Goal: Task Accomplishment & Management: Manage account settings

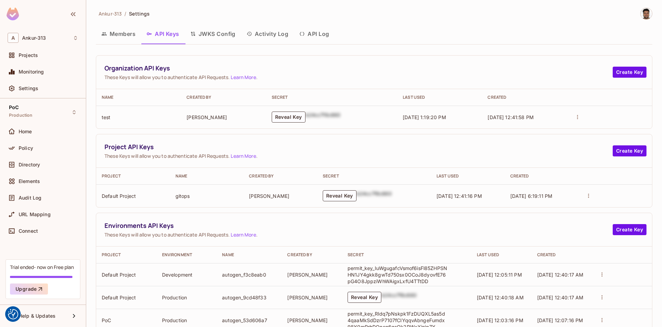
scroll to position [66, 0]
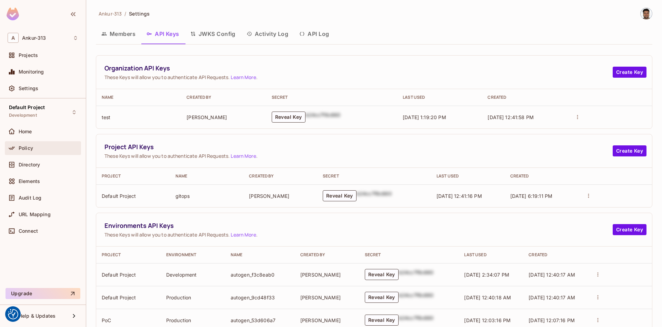
click at [21, 147] on span "Policy" at bounding box center [26, 148] width 14 height 6
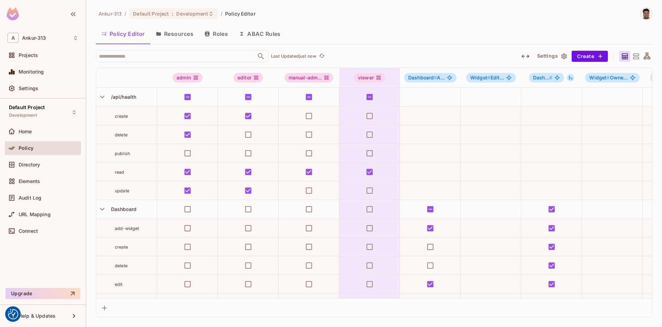
scroll to position [313, 0]
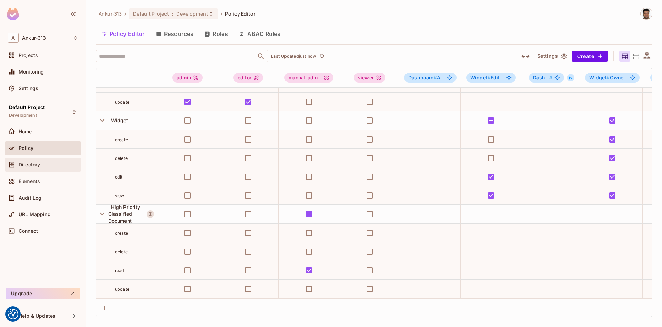
click at [25, 168] on div "Directory" at bounding box center [43, 164] width 71 height 8
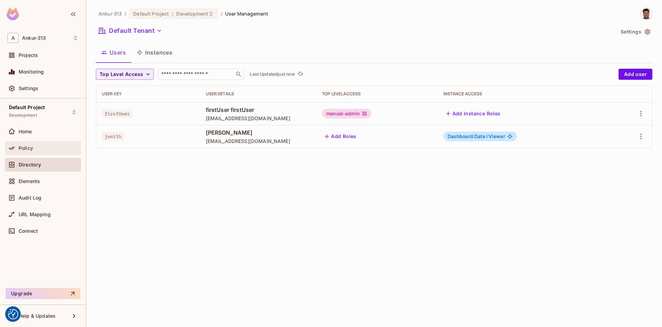
click at [23, 148] on span "Policy" at bounding box center [26, 148] width 14 height 6
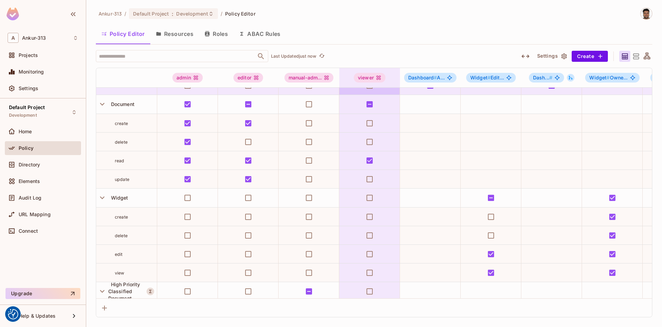
scroll to position [313, 0]
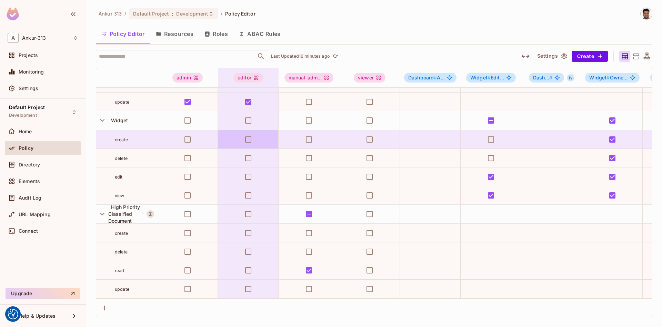
click at [183, 38] on button "Resources" at bounding box center [174, 33] width 49 height 17
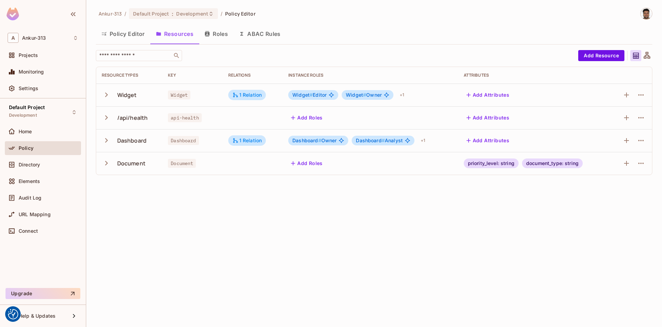
click at [119, 34] on button "Policy Editor" at bounding box center [123, 33] width 54 height 17
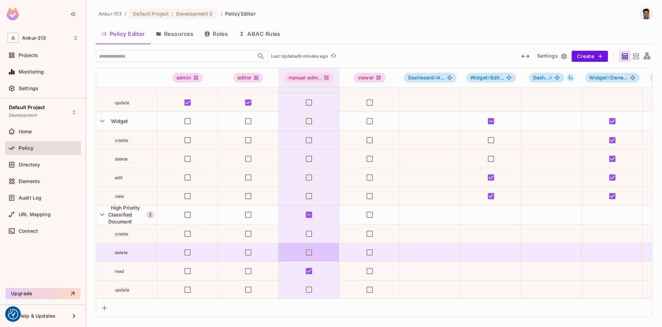
scroll to position [313, 0]
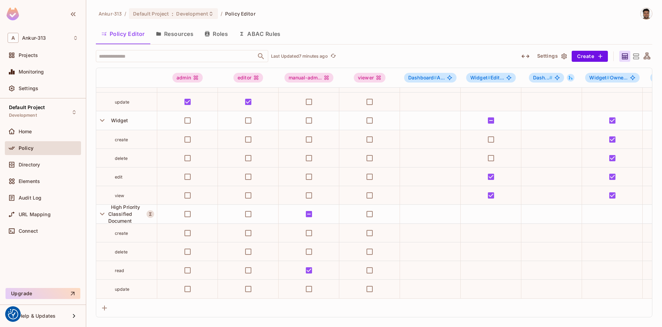
click at [253, 36] on button "ABAC Rules" at bounding box center [259, 33] width 53 height 17
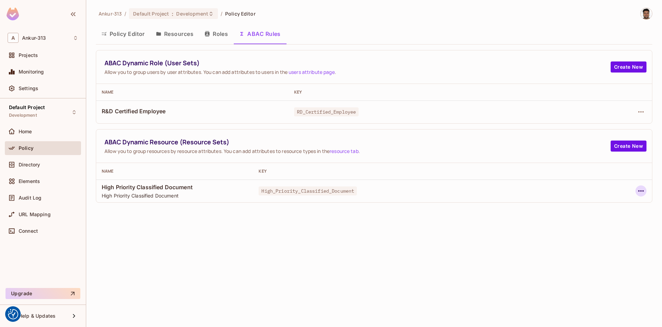
click at [640, 193] on icon "button" at bounding box center [641, 191] width 8 height 8
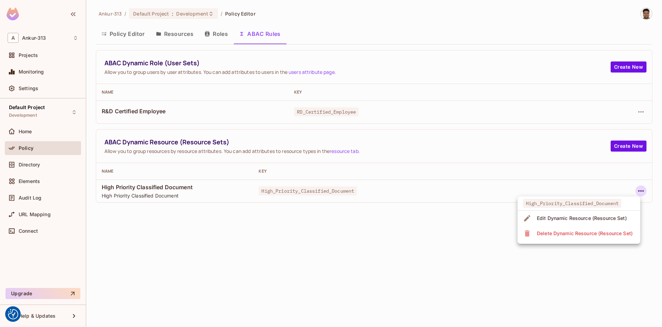
click at [579, 220] on div "Edit Dynamic Resource (Resource Set)" at bounding box center [582, 218] width 90 height 7
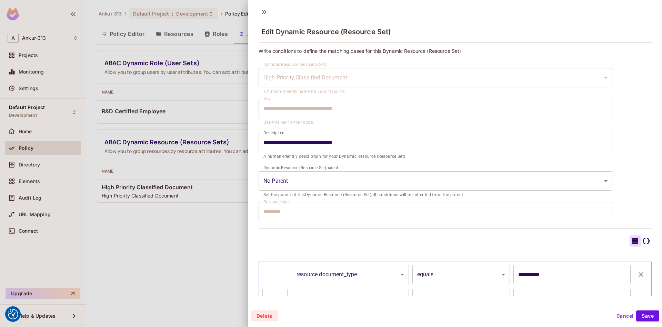
scroll to position [46, 0]
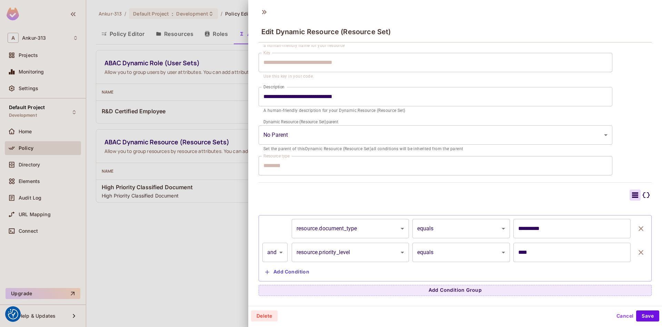
click at [628, 314] on button "Cancel" at bounding box center [625, 315] width 22 height 11
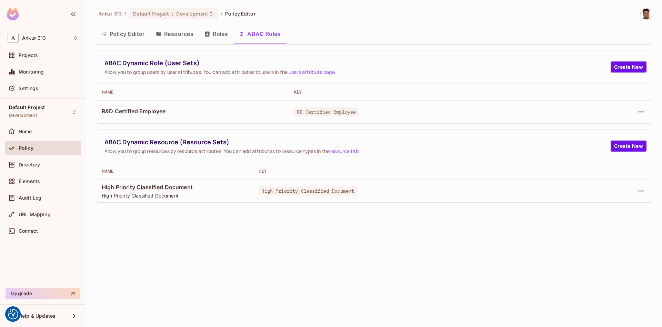
click at [114, 30] on button "Policy Editor" at bounding box center [123, 33] width 54 height 17
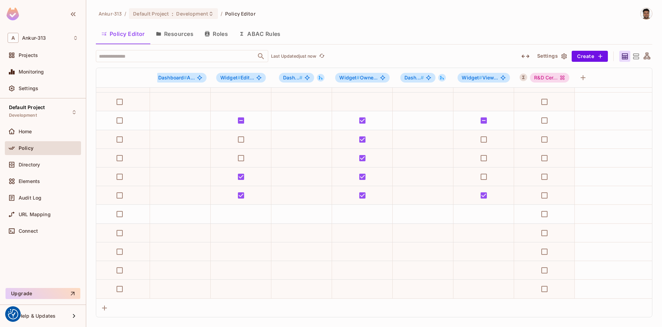
scroll to position [313, 0]
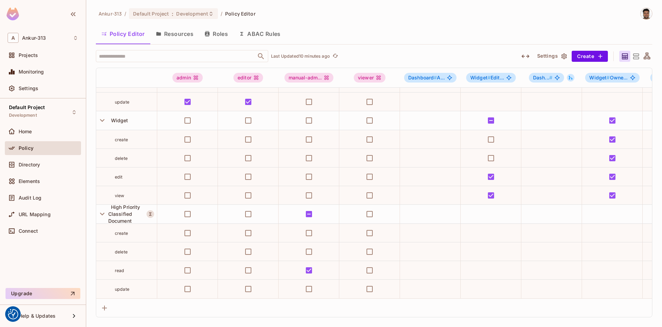
click at [465, 13] on div "Ankur-313 / Default Project : Development / Policy Editor" at bounding box center [374, 14] width 557 height 12
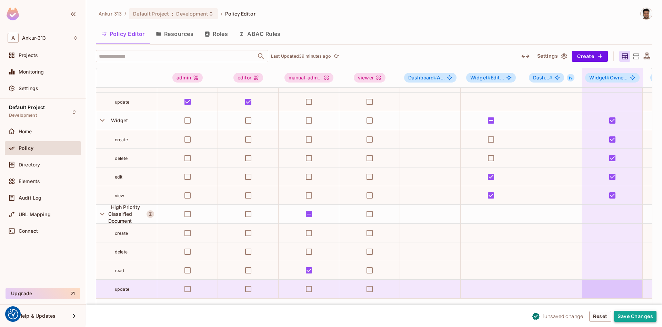
click at [628, 315] on button "Save Changes" at bounding box center [635, 315] width 42 height 11
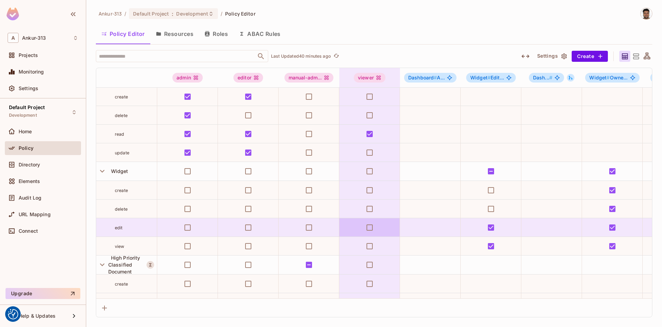
scroll to position [0, 0]
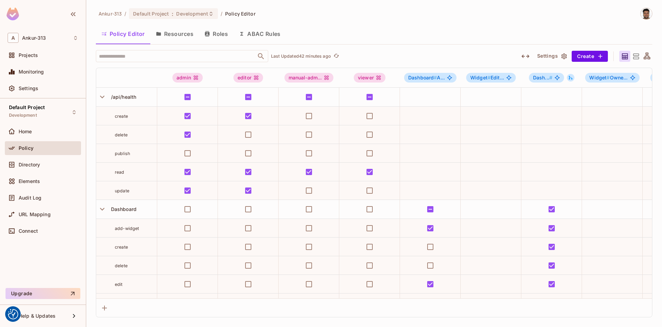
click at [260, 34] on button "ABAC Rules" at bounding box center [259, 33] width 53 height 17
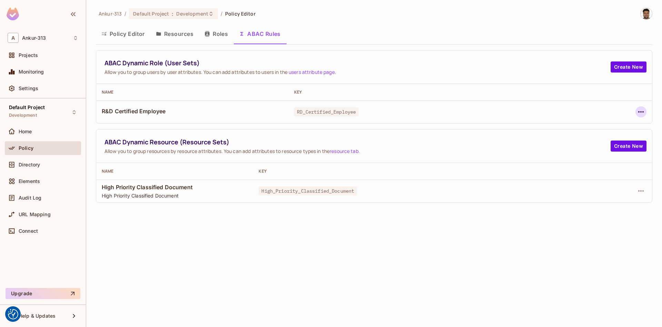
click at [640, 110] on icon "button" at bounding box center [641, 112] width 8 height 8
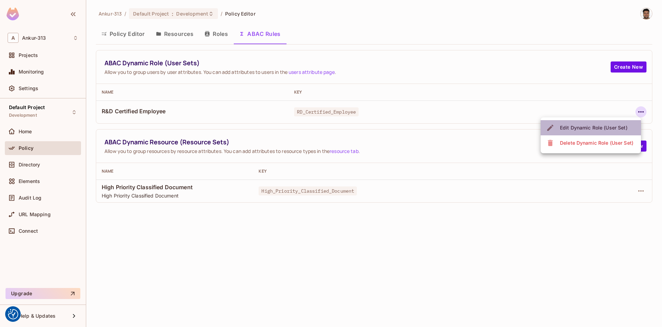
click at [575, 128] on div "Edit Dynamic Role (User Set)" at bounding box center [594, 127] width 68 height 7
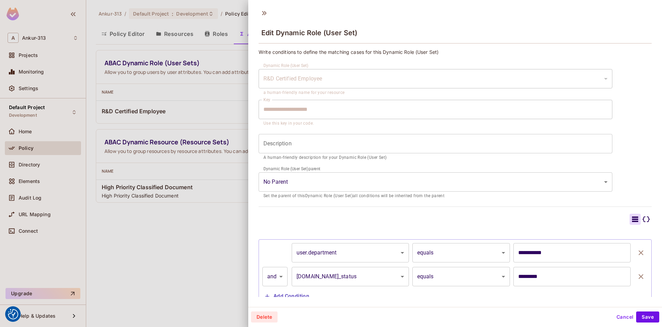
click at [131, 266] on div at bounding box center [331, 163] width 662 height 327
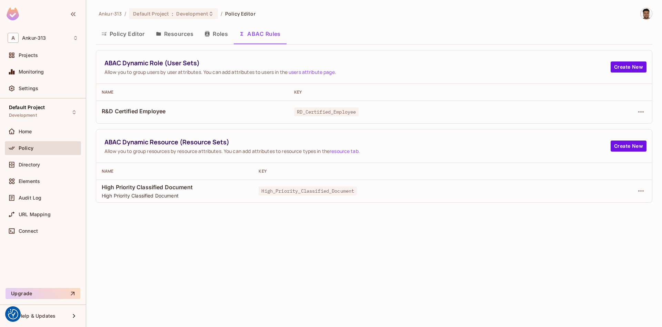
click at [129, 39] on button "Policy Editor" at bounding box center [123, 33] width 54 height 17
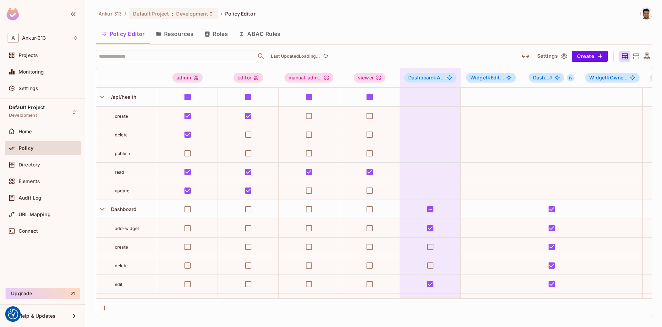
scroll to position [313, 0]
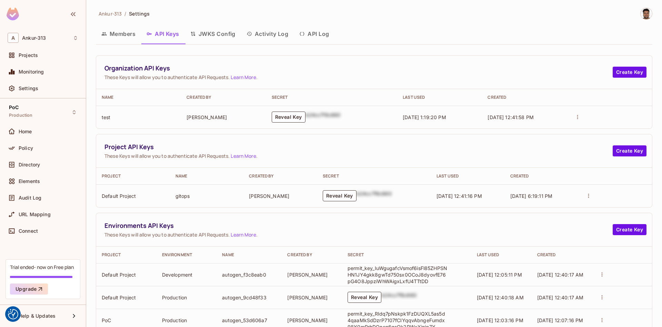
scroll to position [66, 0]
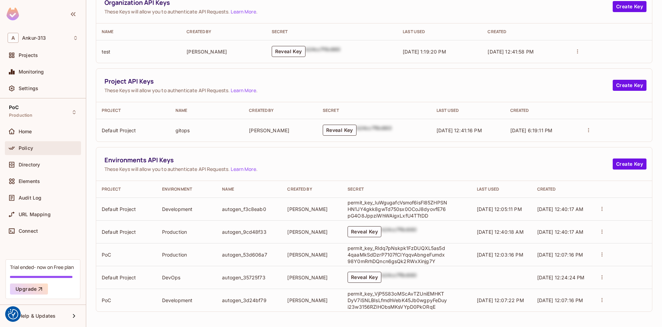
click at [24, 150] on span "Policy" at bounding box center [26, 148] width 14 height 6
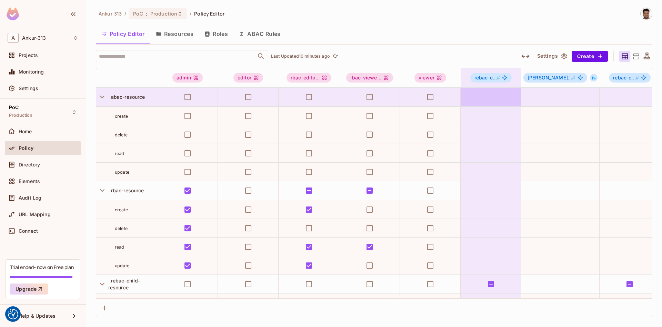
click at [529, 57] on icon "button" at bounding box center [525, 55] width 8 height 3
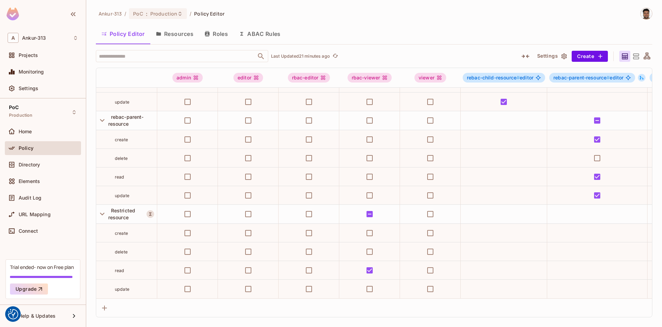
scroll to position [257, 332]
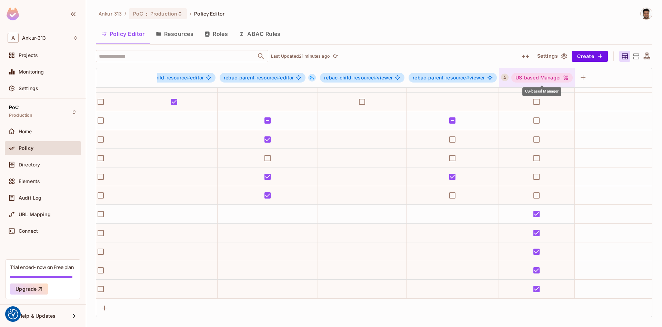
click at [565, 77] on icon "US-based Manager" at bounding box center [566, 78] width 4 height 4
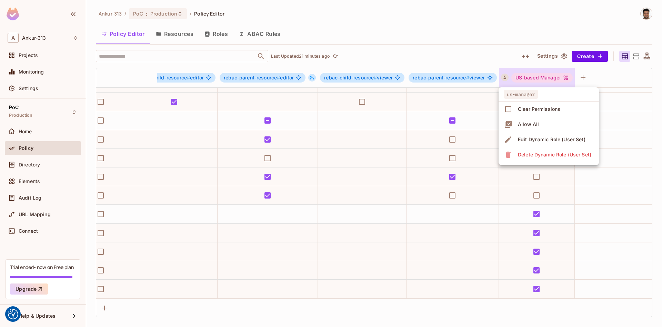
click at [500, 19] on div at bounding box center [331, 163] width 662 height 327
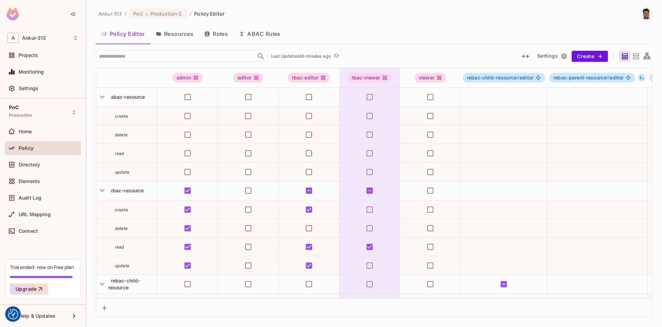
scroll to position [197, 0]
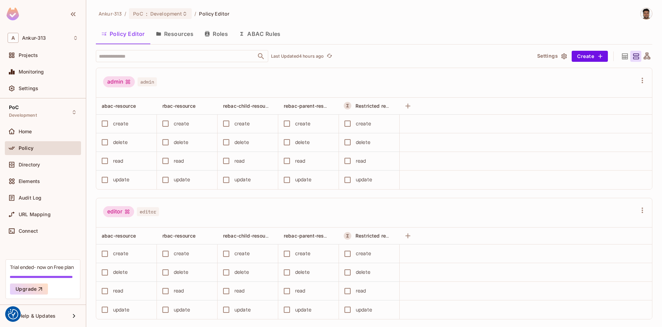
click at [627, 58] on icon at bounding box center [625, 56] width 9 height 9
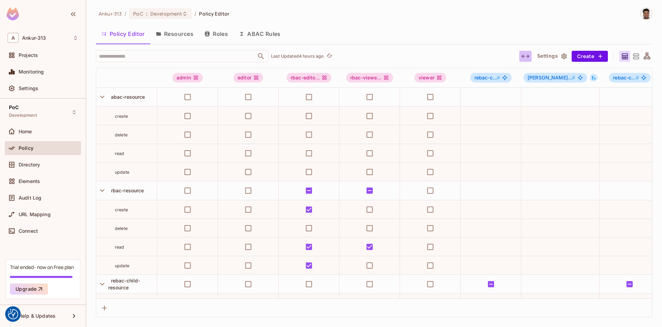
click at [529, 58] on icon "button" at bounding box center [525, 56] width 8 height 8
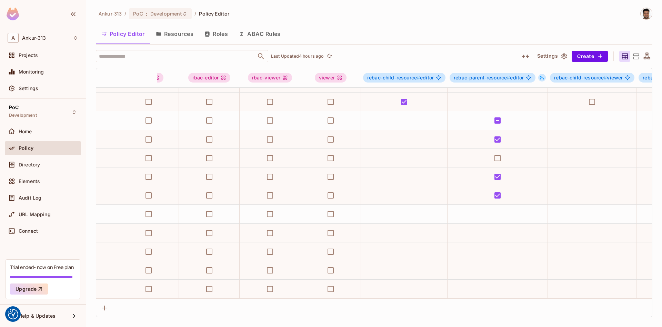
scroll to position [257, 0]
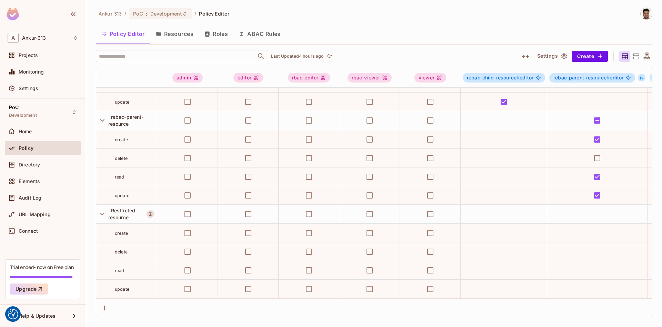
click at [221, 33] on button "Roles" at bounding box center [216, 33] width 34 height 17
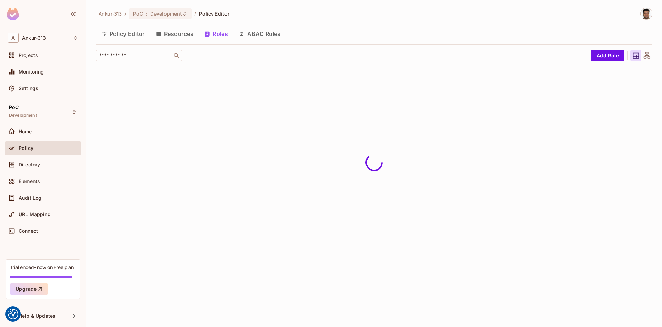
click at [254, 30] on button "ABAC Rules" at bounding box center [259, 33] width 53 height 17
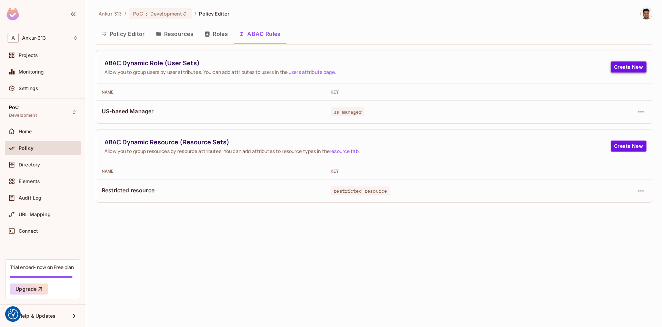
click at [615, 70] on button "Create New" at bounding box center [629, 66] width 36 height 11
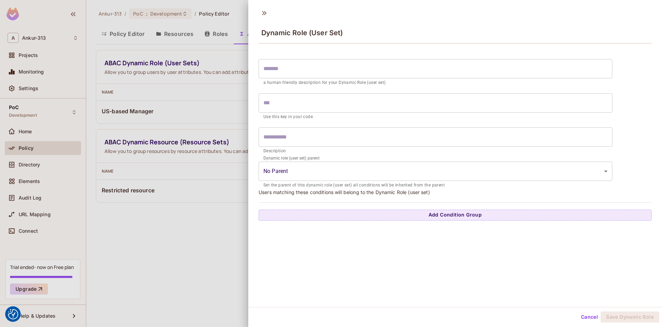
click at [276, 70] on input "text" at bounding box center [436, 68] width 354 height 19
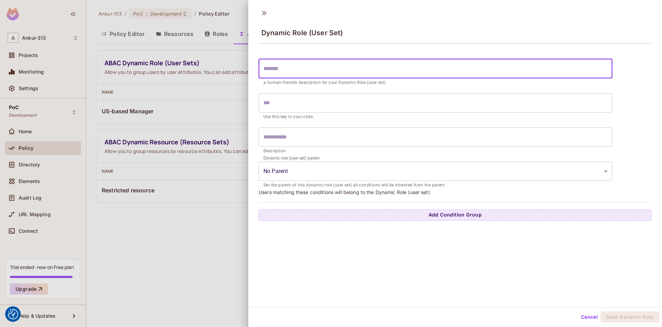
type input "*"
type input "**"
type input "***"
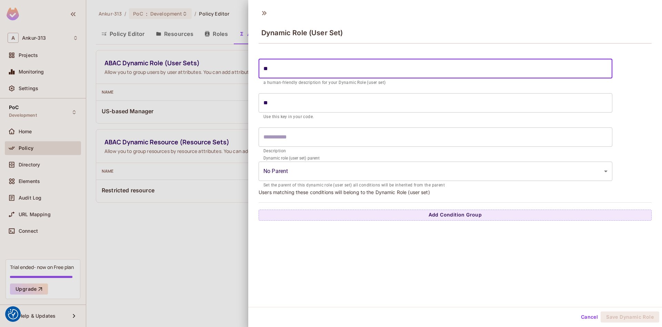
type input "***"
type input "****"
click at [456, 213] on button "Add Condition Group" at bounding box center [455, 214] width 393 height 11
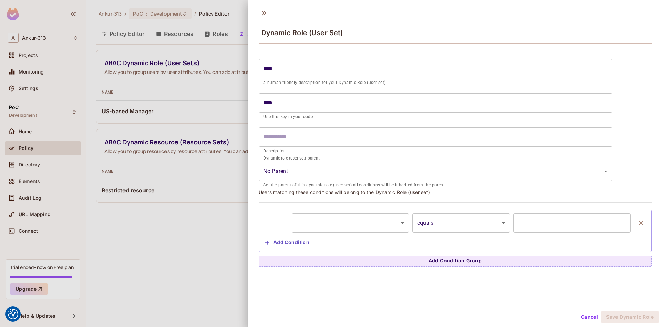
click at [312, 222] on body "We use cookies to enhance your browsing experience, serve personalized ads or c…" at bounding box center [331, 163] width 662 height 327
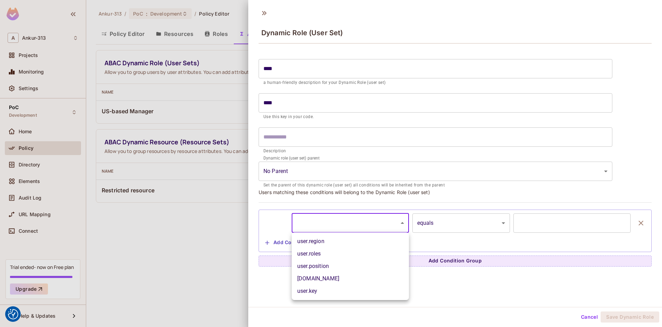
click at [317, 242] on li "user.region" at bounding box center [350, 241] width 117 height 12
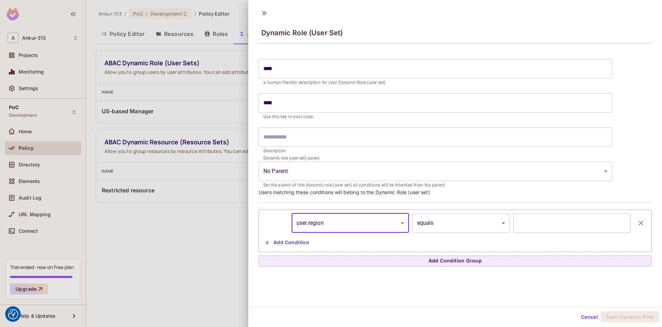
type input "**********"
click at [548, 224] on input "text" at bounding box center [571, 222] width 117 height 19
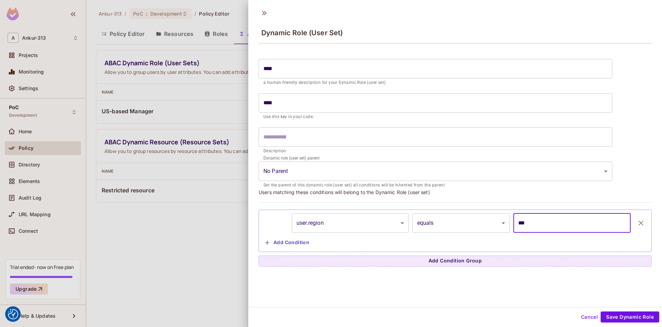
type input "***"
click at [590, 320] on button "Cancel" at bounding box center [589, 316] width 22 height 11
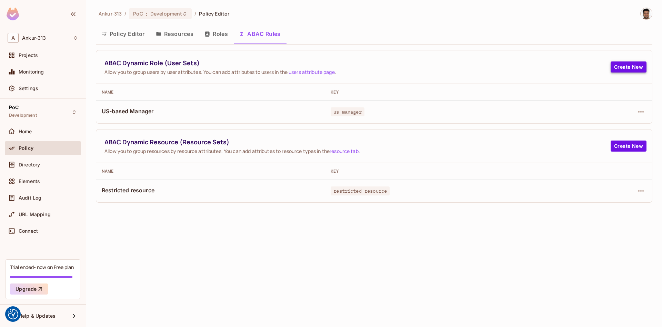
click at [620, 65] on button "Create New" at bounding box center [629, 66] width 36 height 11
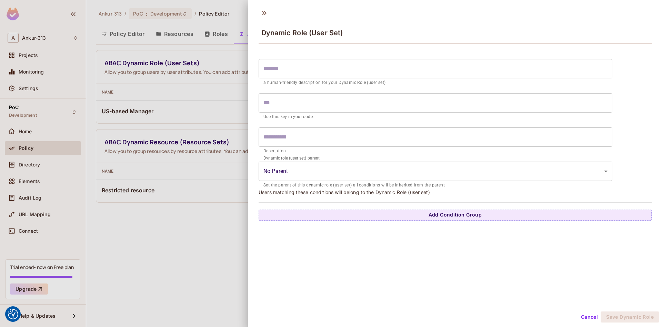
click at [282, 72] on input "text" at bounding box center [436, 68] width 354 height 19
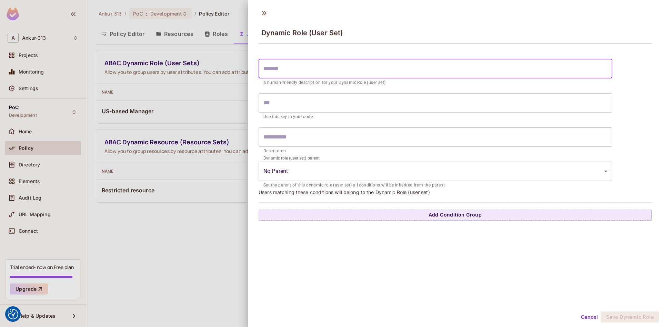
type input "*"
type input "***"
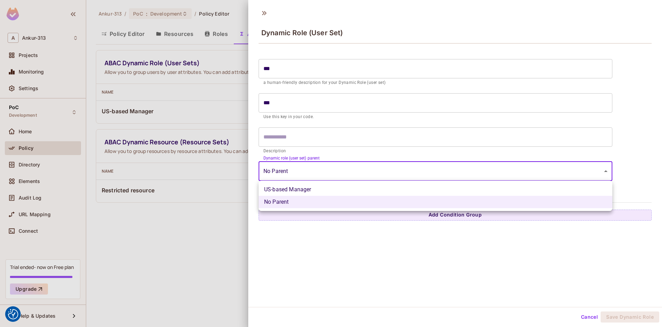
click at [295, 172] on body "We use cookies to enhance your browsing experience, serve personalized ads or c…" at bounding box center [331, 163] width 662 height 327
click at [290, 199] on li "No Parent" at bounding box center [436, 202] width 354 height 12
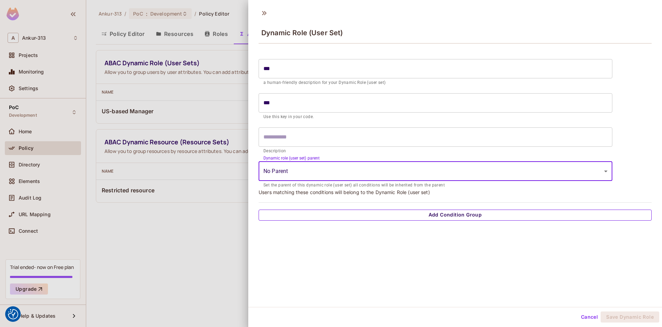
click at [423, 215] on button "Add Condition Group" at bounding box center [455, 214] width 393 height 11
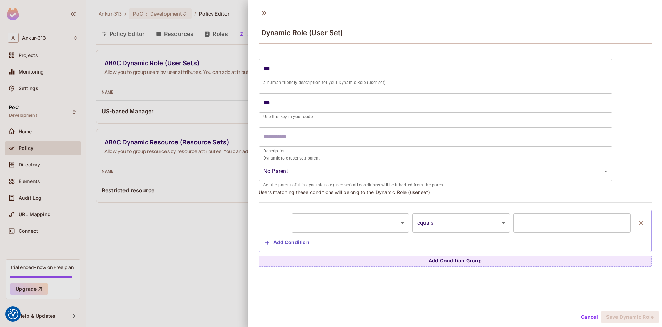
click at [331, 223] on body "We use cookies to enhance your browsing experience, serve personalized ads or c…" at bounding box center [331, 163] width 662 height 327
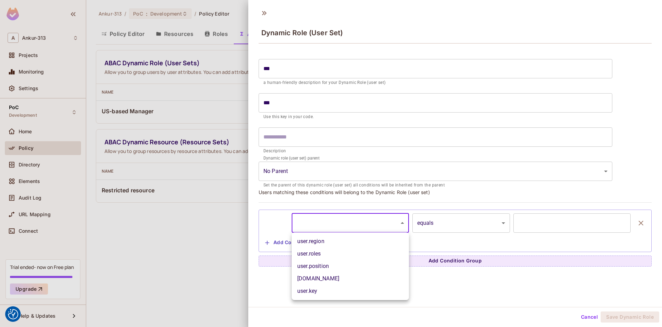
click at [320, 281] on li "user.email" at bounding box center [350, 278] width 117 height 12
type input "**********"
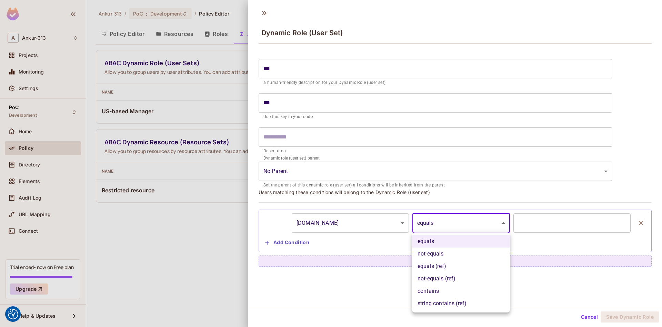
click at [467, 222] on body "We use cookies to enhance your browsing experience, serve personalized ads or c…" at bounding box center [331, 163] width 662 height 327
click at [389, 299] on div at bounding box center [331, 163] width 662 height 327
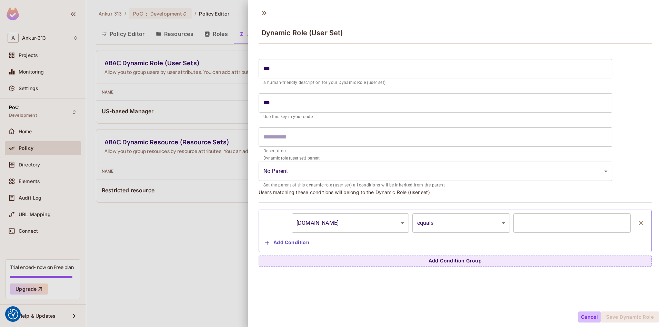
click at [594, 318] on button "Cancel" at bounding box center [589, 316] width 22 height 11
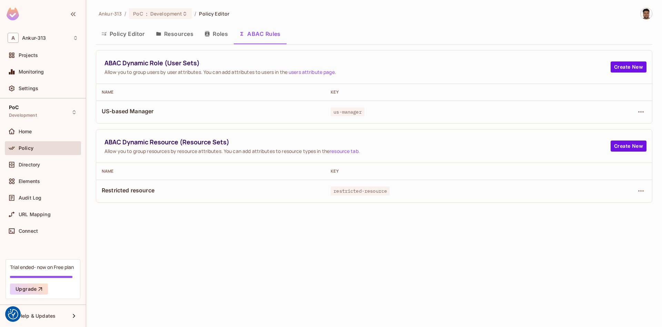
click at [128, 38] on button "Policy Editor" at bounding box center [123, 33] width 54 height 17
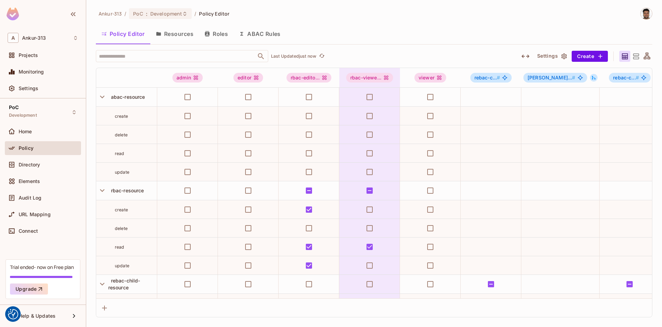
scroll to position [257, 0]
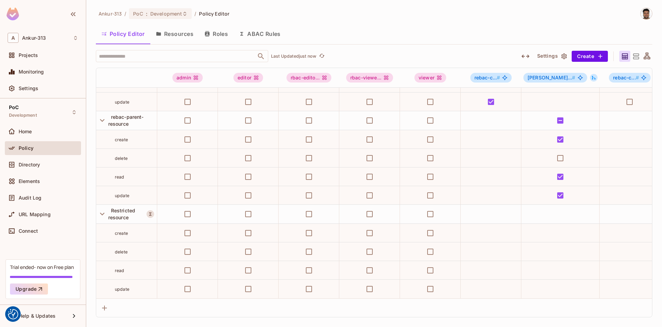
click at [258, 35] on button "ABAC Rules" at bounding box center [259, 33] width 53 height 17
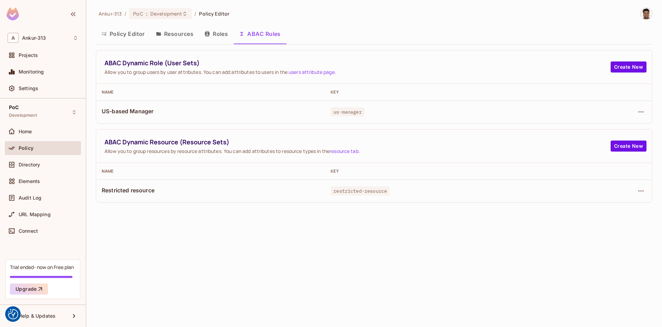
click at [136, 34] on button "Policy Editor" at bounding box center [123, 33] width 54 height 17
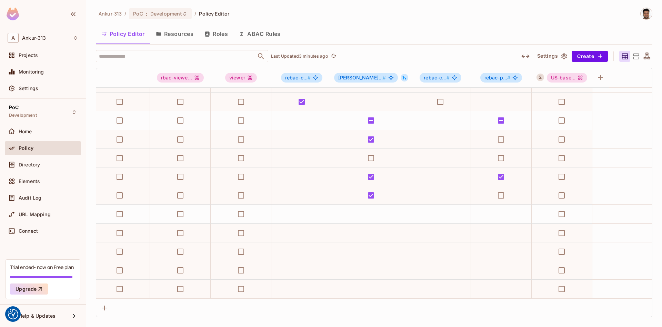
scroll to position [257, 0]
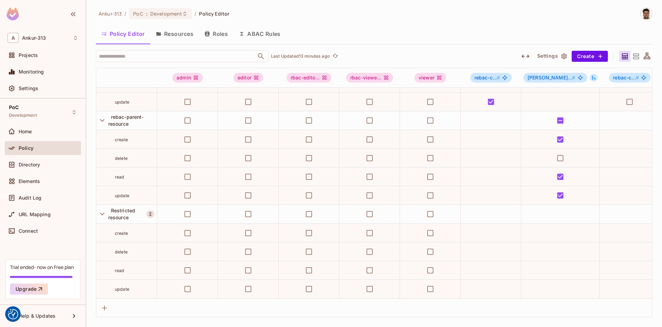
click at [177, 38] on button "Resources" at bounding box center [174, 33] width 49 height 17
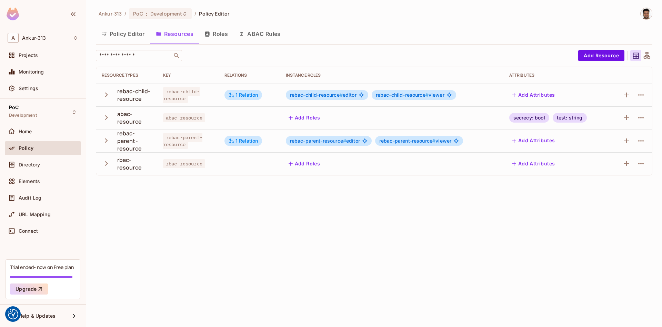
click at [115, 36] on button "Policy Editor" at bounding box center [123, 33] width 54 height 17
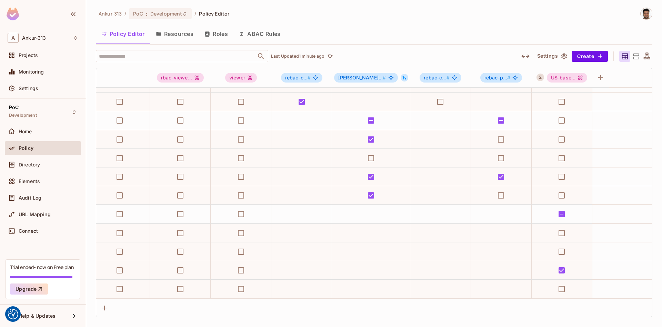
scroll to position [257, 0]
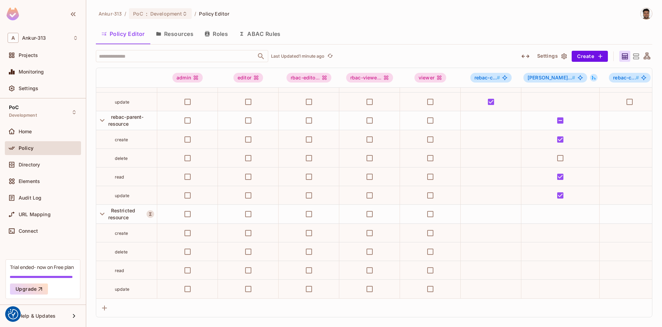
click at [178, 33] on button "Resources" at bounding box center [174, 33] width 49 height 17
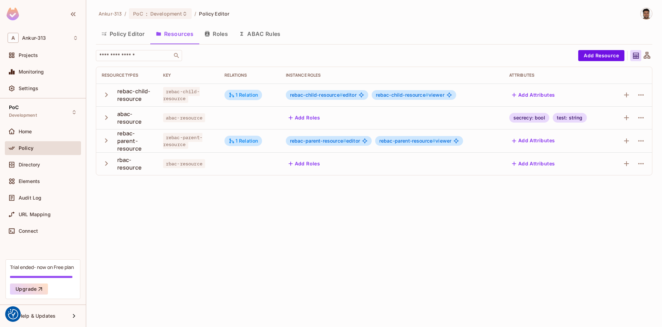
click at [122, 38] on button "Policy Editor" at bounding box center [123, 33] width 54 height 17
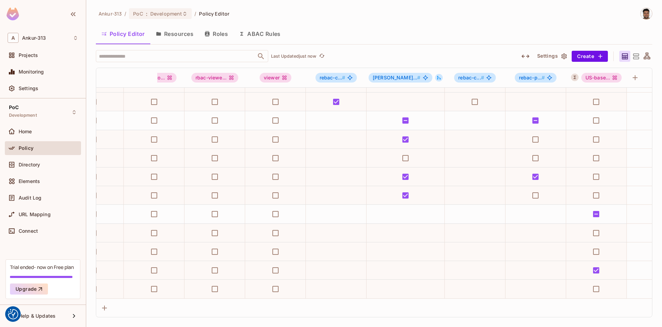
scroll to position [257, 0]
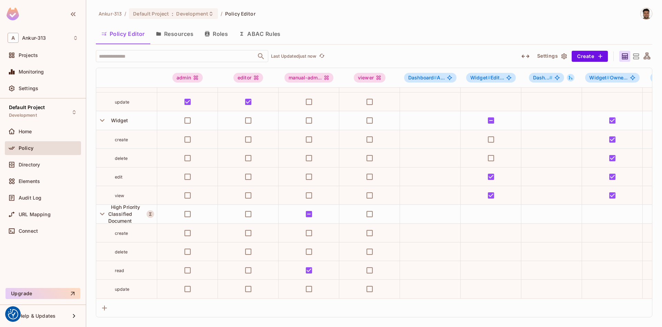
scroll to position [313, 250]
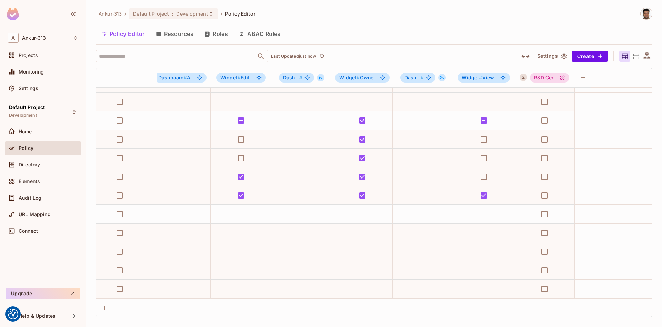
click at [522, 58] on icon "button" at bounding box center [525, 56] width 8 height 8
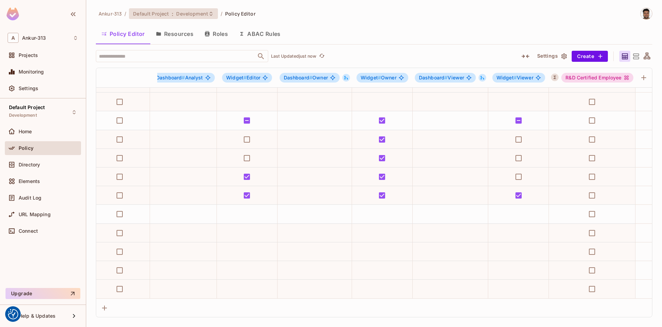
click at [151, 16] on span "Default Project" at bounding box center [151, 13] width 36 height 7
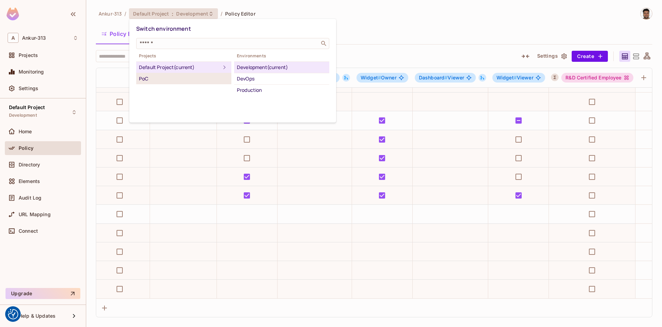
click at [147, 77] on div "PoC" at bounding box center [184, 78] width 90 height 8
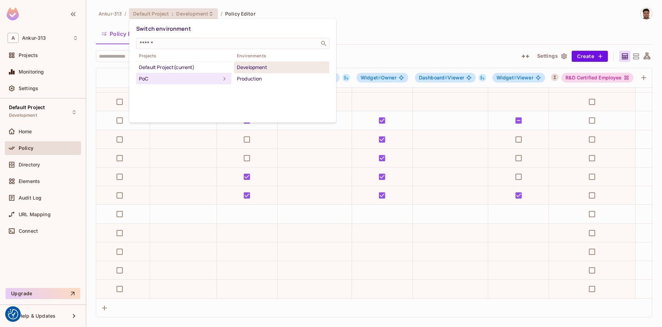
click at [246, 69] on div "Development" at bounding box center [282, 67] width 90 height 8
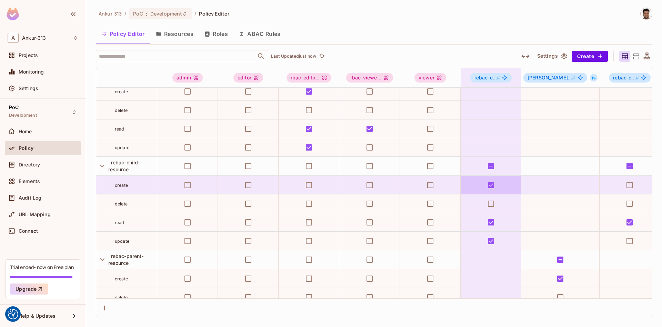
scroll to position [257, 0]
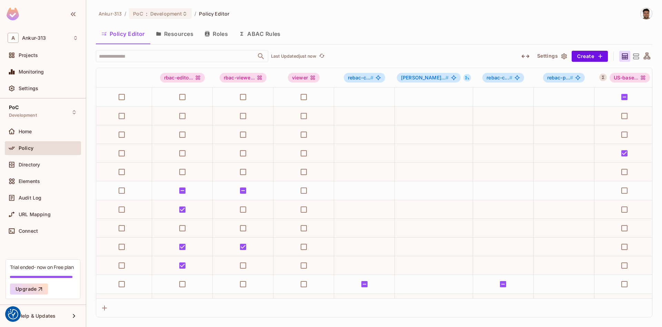
scroll to position [0, 118]
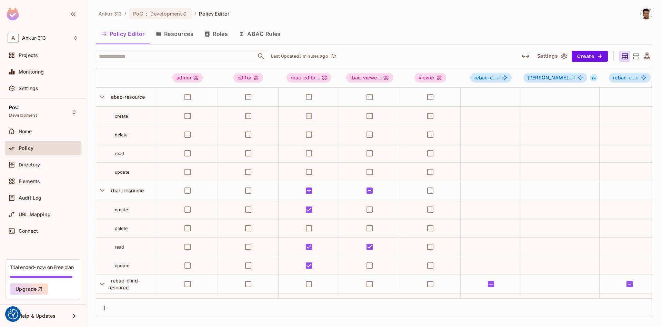
click at [177, 34] on button "Resources" at bounding box center [174, 33] width 49 height 17
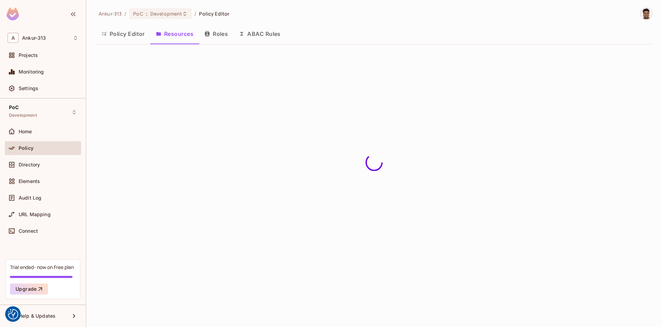
click at [126, 34] on button "Policy Editor" at bounding box center [123, 33] width 54 height 17
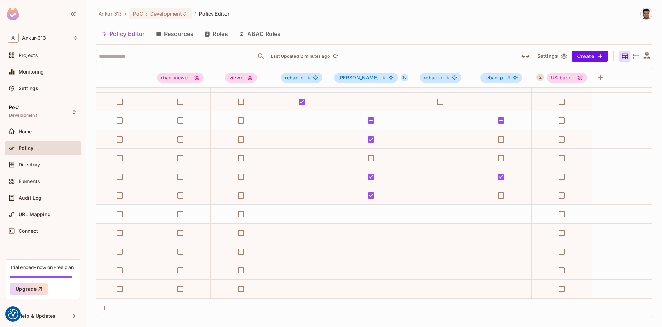
scroll to position [257, 0]
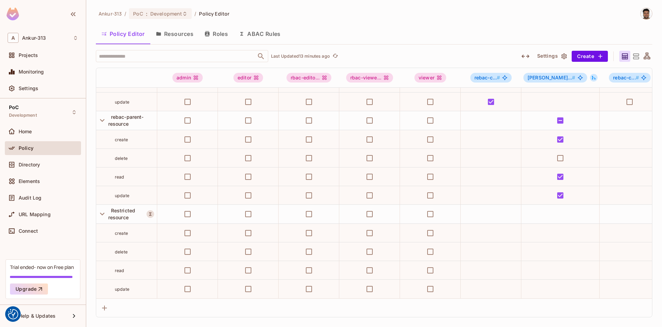
click at [178, 29] on button "Resources" at bounding box center [174, 33] width 49 height 17
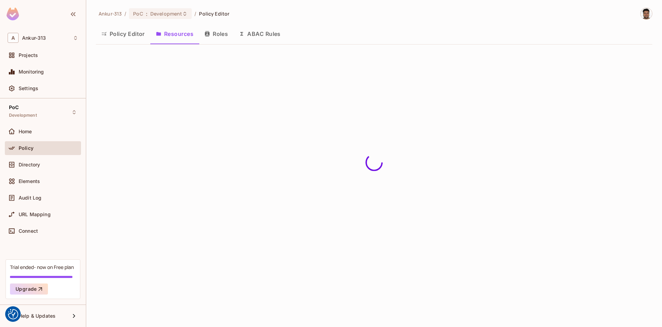
click at [123, 31] on button "Policy Editor" at bounding box center [123, 33] width 54 height 17
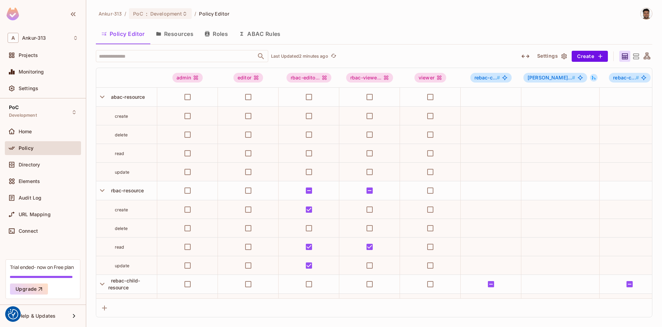
click at [638, 57] on icon at bounding box center [636, 56] width 6 height 6
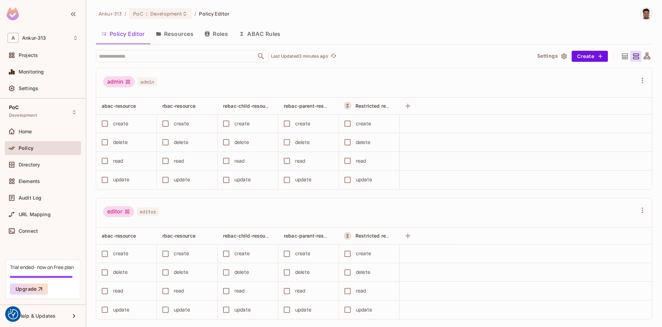
click at [458, 18] on div "Ankur-313 / PoC : Development / Policy Editor" at bounding box center [374, 14] width 557 height 12
click at [90, 186] on div "Ankur-313 / PoC : Development / Policy Editor Policy Editor Resources Roles ABA…" at bounding box center [374, 163] width 576 height 327
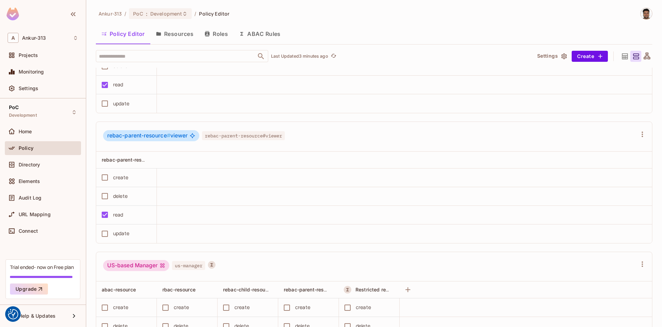
scroll to position [1048, 0]
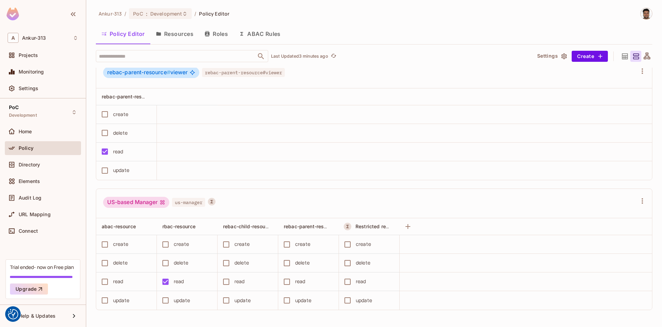
click at [623, 57] on icon at bounding box center [625, 56] width 9 height 9
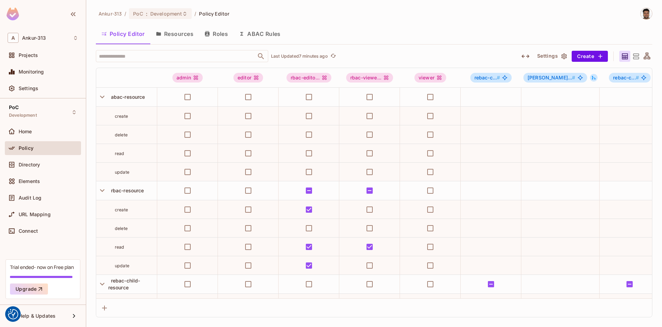
click at [183, 37] on button "Resources" at bounding box center [174, 33] width 49 height 17
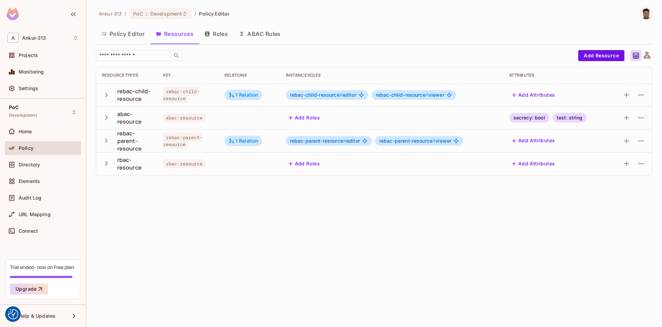
click at [120, 38] on button "Policy Editor" at bounding box center [123, 33] width 54 height 17
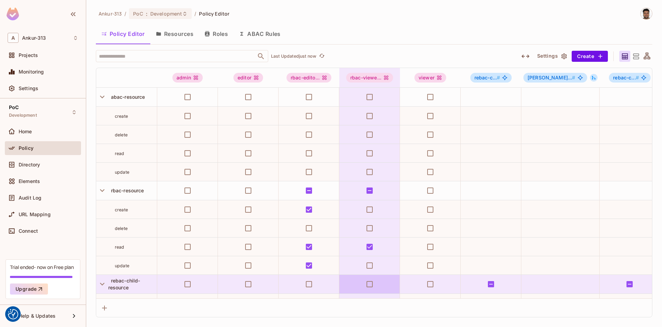
click at [527, 57] on icon "button" at bounding box center [525, 55] width 8 height 3
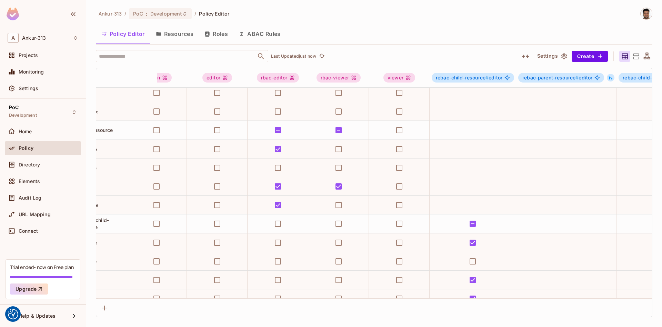
scroll to position [60, 0]
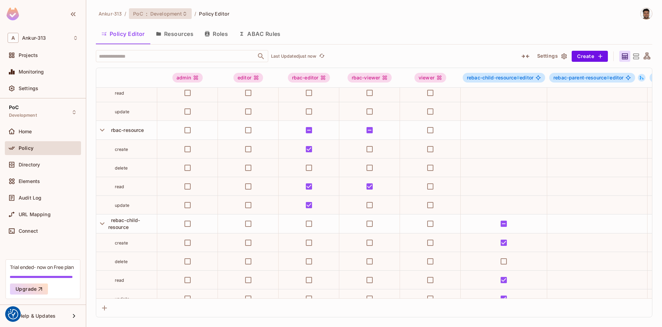
click at [184, 13] on icon at bounding box center [185, 14] width 6 height 6
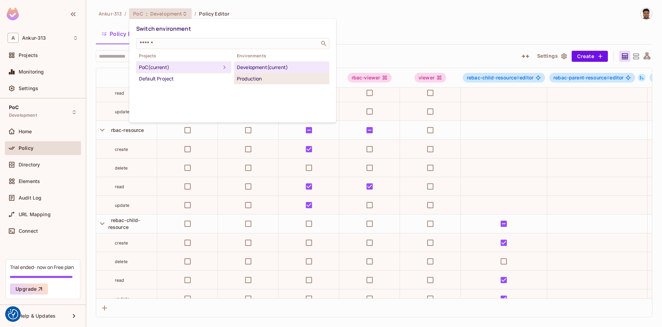
click at [251, 80] on div "Production" at bounding box center [282, 78] width 90 height 8
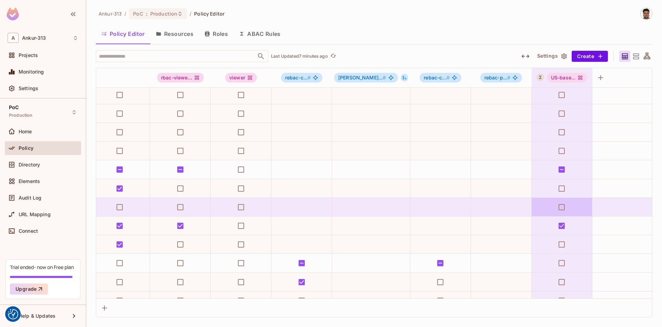
scroll to position [118, 189]
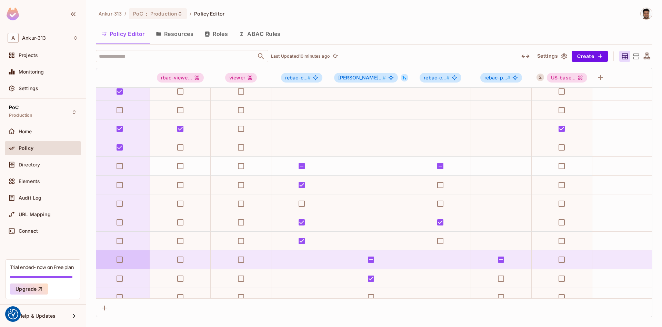
drag, startPoint x: 328, startPoint y: 298, endPoint x: 59, endPoint y: 264, distance: 270.9
click at [96, 264] on div "admin editor rbac-edito... rbac-viewe... viewer rebac-c... # reba... # rebac-c.…" at bounding box center [374, 192] width 557 height 249
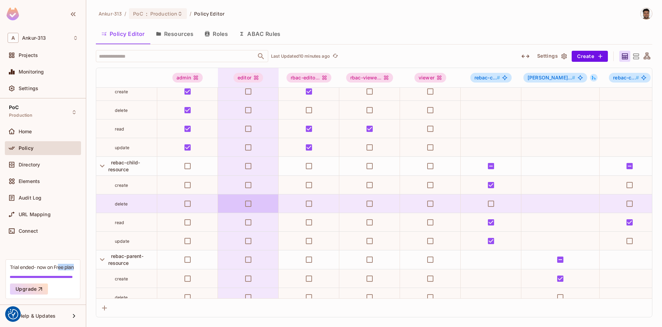
scroll to position [257, 0]
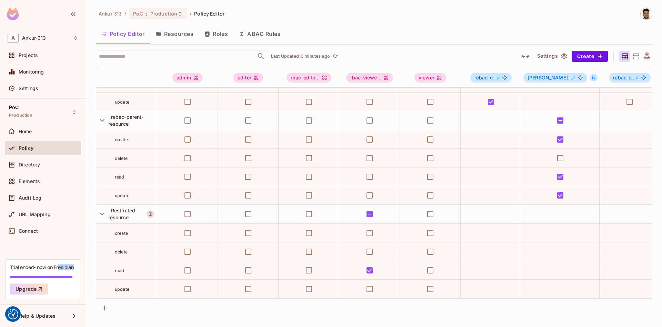
click at [413, 23] on div "Ankur-313 / PoC : Production / Policy Editor Policy Editor Resources Roles ABAC…" at bounding box center [374, 162] width 557 height 309
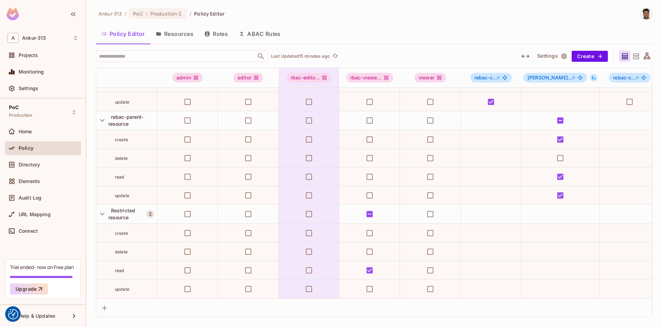
scroll to position [0, 0]
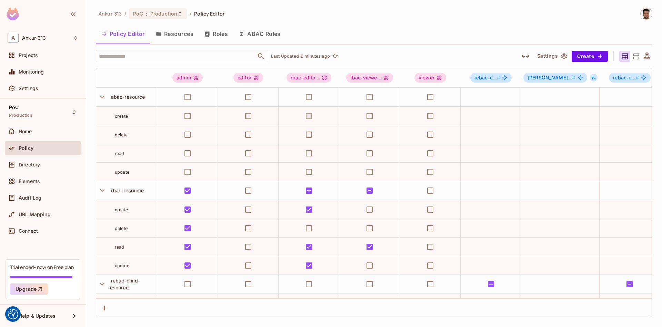
click at [638, 57] on icon at bounding box center [636, 56] width 6 height 6
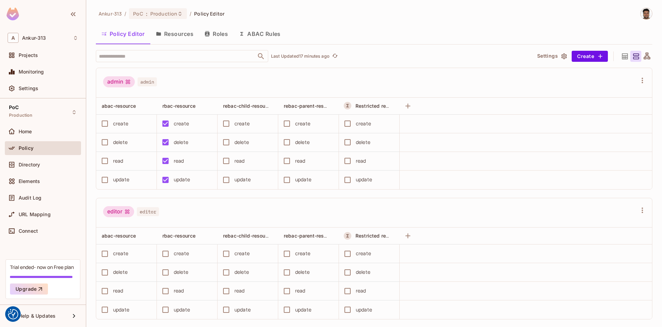
click at [456, 9] on div "Ankur-313 / PoC : Production / Policy Editor" at bounding box center [374, 14] width 557 height 12
click at [90, 186] on div "Ankur-313 / PoC : Production / Policy Editor Policy Editor Resources Roles ABAC…" at bounding box center [374, 163] width 576 height 327
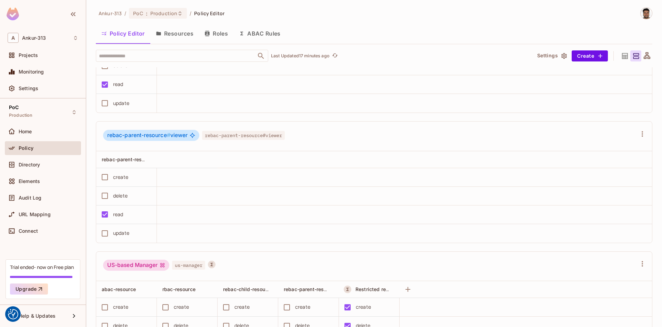
scroll to position [1048, 0]
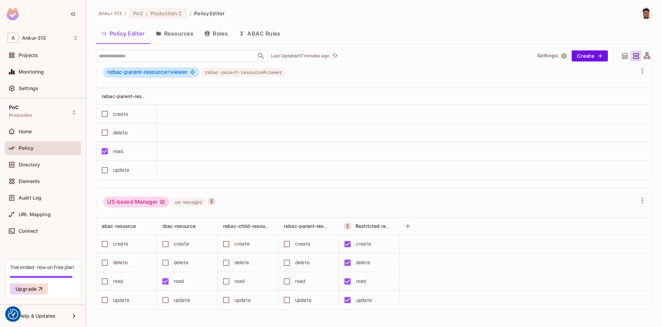
click at [621, 56] on icon at bounding box center [625, 56] width 9 height 9
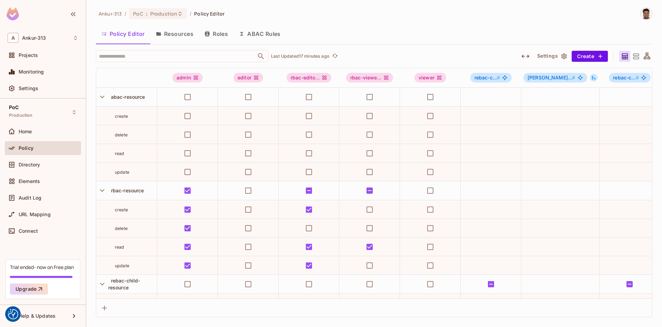
scroll to position [0, 0]
click at [147, 15] on span ":" at bounding box center [147, 14] width 2 height 6
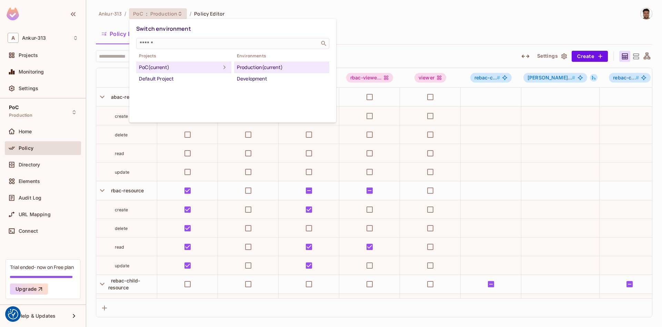
click at [264, 78] on div "Development" at bounding box center [282, 78] width 90 height 8
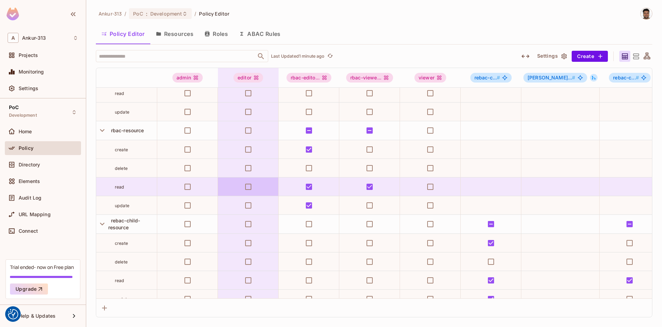
scroll to position [257, 0]
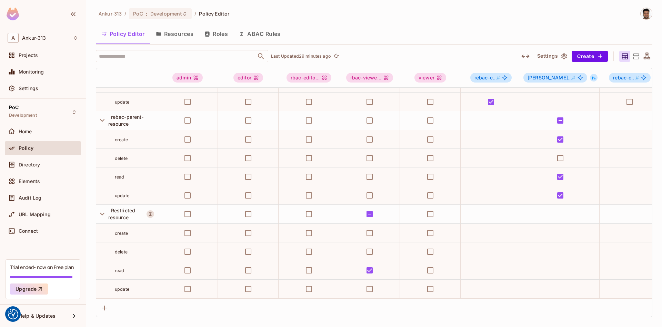
click at [399, 8] on div "Ankur-313 / PoC : Development / Policy Editor" at bounding box center [374, 14] width 557 height 12
click at [390, 18] on div "Ankur-313 / PoC : Development / Policy Editor" at bounding box center [374, 14] width 557 height 12
click at [529, 56] on icon "button" at bounding box center [525, 55] width 8 height 3
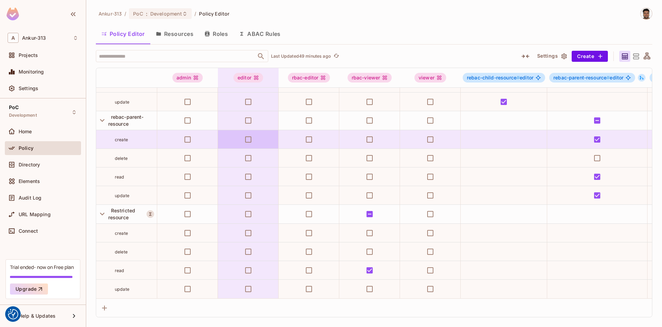
scroll to position [0, 0]
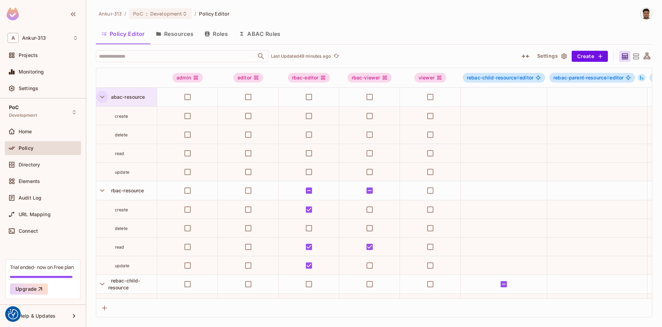
click at [102, 95] on icon "button" at bounding box center [102, 96] width 9 height 9
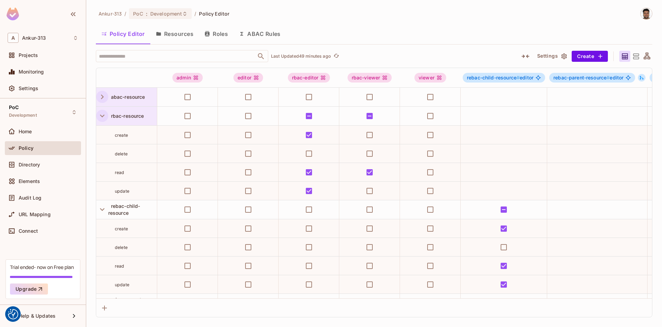
click at [100, 115] on icon "button" at bounding box center [102, 115] width 4 height 3
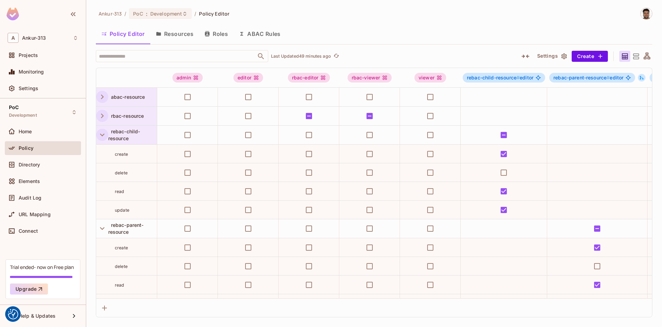
click at [101, 134] on icon "button" at bounding box center [102, 134] width 9 height 9
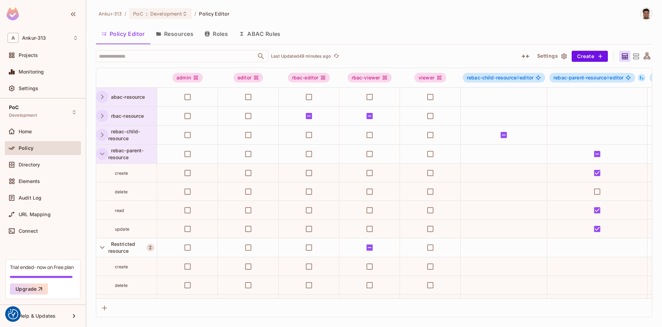
click at [103, 151] on icon "button" at bounding box center [102, 153] width 9 height 9
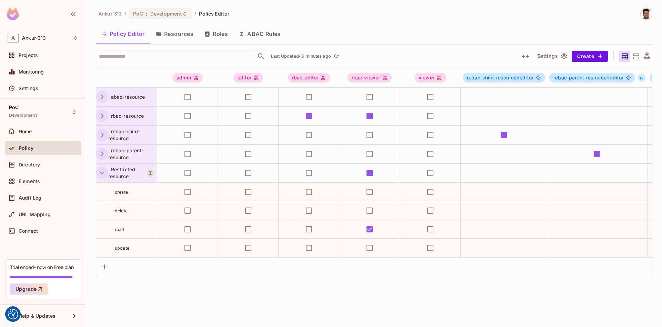
click at [103, 172] on icon "button" at bounding box center [102, 172] width 9 height 9
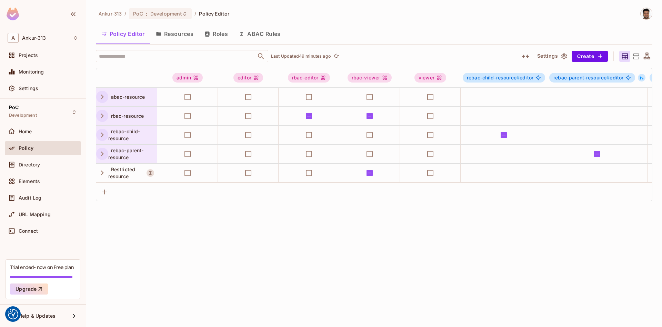
drag, startPoint x: 102, startPoint y: 173, endPoint x: 102, endPoint y: 162, distance: 11.7
click at [102, 174] on icon "button" at bounding box center [102, 172] width 3 height 4
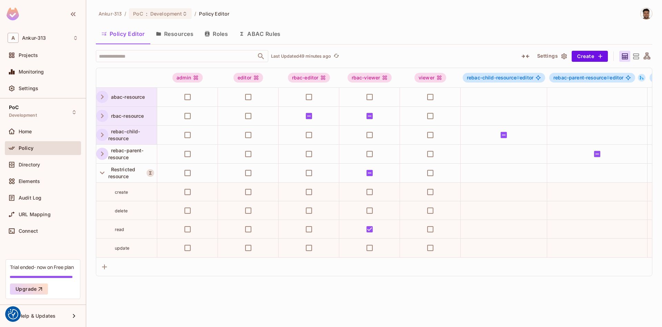
click at [102, 154] on icon "button" at bounding box center [102, 153] width 3 height 4
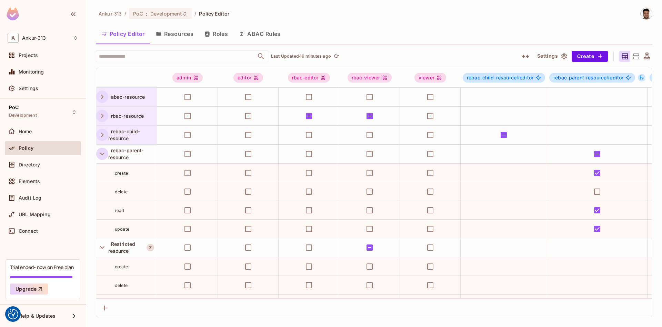
click at [103, 134] on icon "button" at bounding box center [102, 134] width 3 height 4
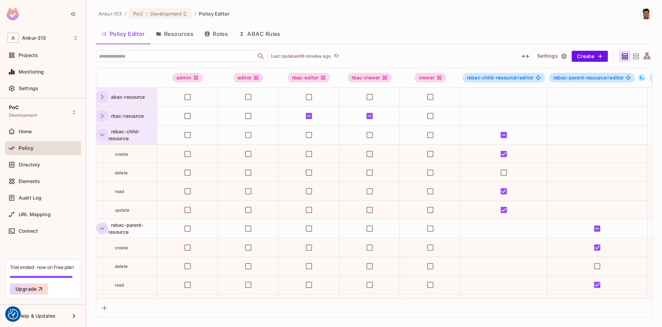
click at [103, 117] on icon "button" at bounding box center [102, 115] width 9 height 9
click at [100, 97] on icon "button" at bounding box center [102, 96] width 9 height 9
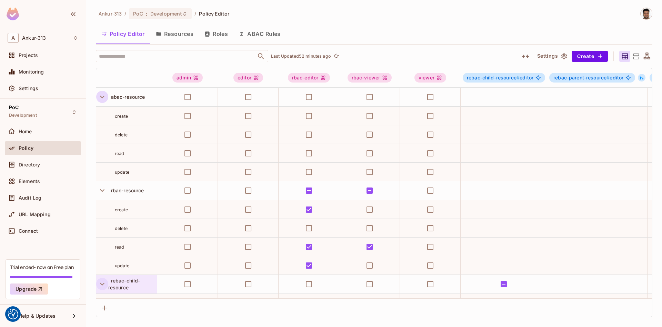
click at [634, 56] on icon at bounding box center [636, 56] width 9 height 9
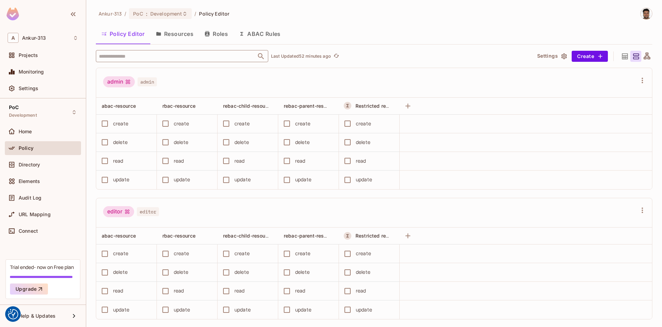
click at [163, 53] on input "text" at bounding box center [176, 56] width 158 height 12
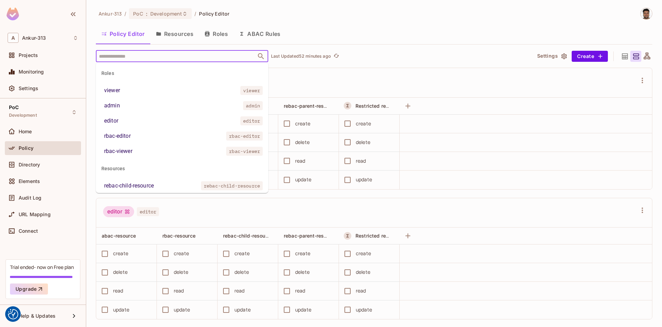
click at [376, 37] on div "Policy Editor Resources Roles ABAC Rules" at bounding box center [374, 33] width 557 height 17
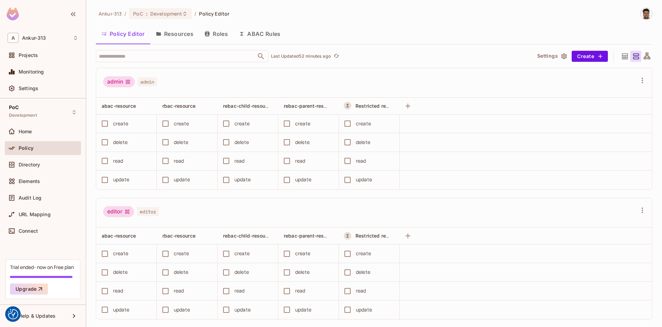
click at [626, 57] on icon at bounding box center [625, 56] width 6 height 6
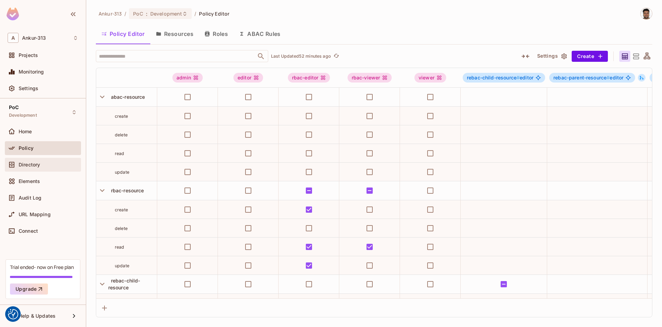
click at [34, 166] on span "Directory" at bounding box center [29, 165] width 21 height 6
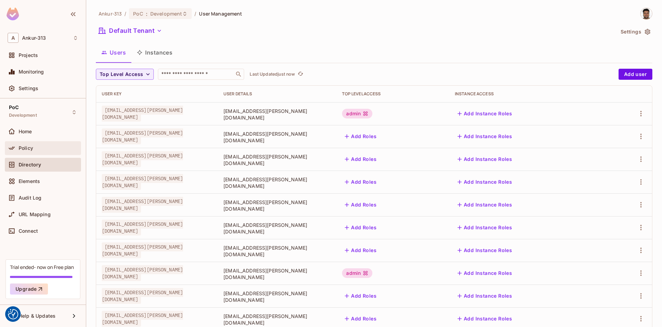
click at [32, 149] on span "Policy" at bounding box center [26, 148] width 14 height 6
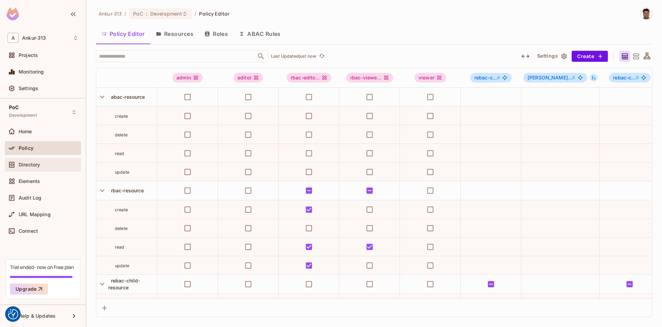
click at [28, 163] on span "Directory" at bounding box center [29, 165] width 21 height 6
click at [31, 164] on span "Directory" at bounding box center [29, 165] width 21 height 6
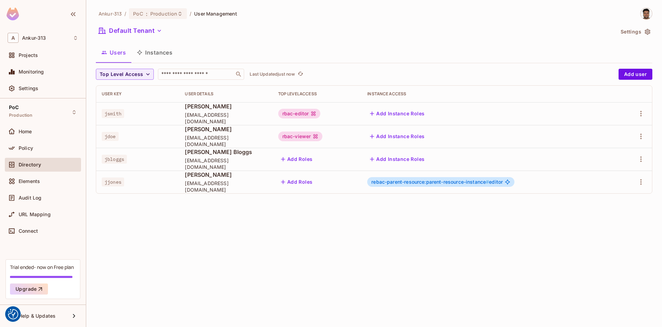
click at [402, 211] on div "Ankur-313 / PoC : Production / User Management Default Tenant Settings Users In…" at bounding box center [374, 163] width 576 height 327
click at [30, 150] on span "Policy" at bounding box center [26, 148] width 14 height 6
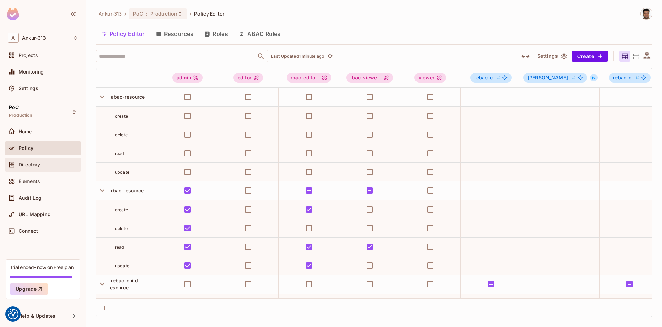
click at [28, 170] on div "Directory" at bounding box center [43, 165] width 76 height 14
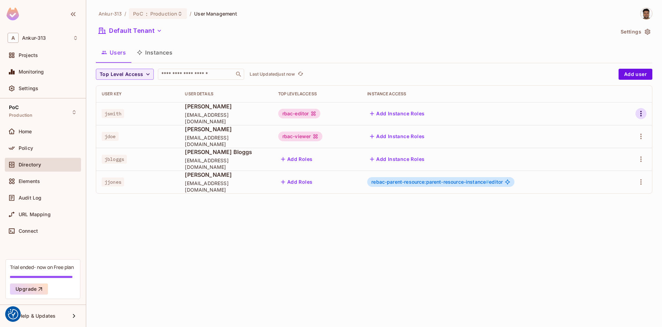
click at [641, 115] on icon "button" at bounding box center [640, 114] width 1 height 6
click at [603, 131] on div "Edit" at bounding box center [604, 129] width 9 height 7
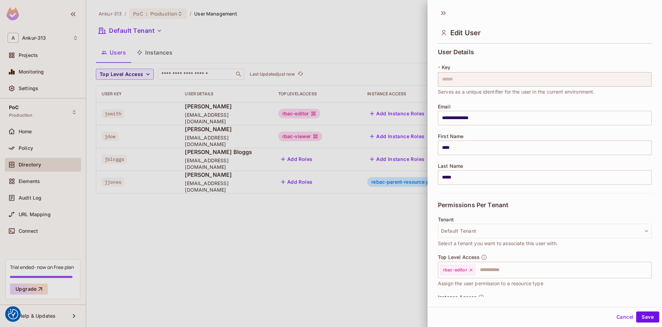
click at [620, 320] on button "Cancel" at bounding box center [625, 316] width 22 height 11
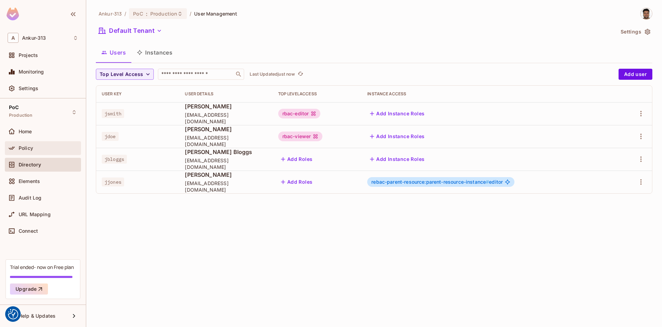
click at [22, 150] on span "Policy" at bounding box center [26, 148] width 14 height 6
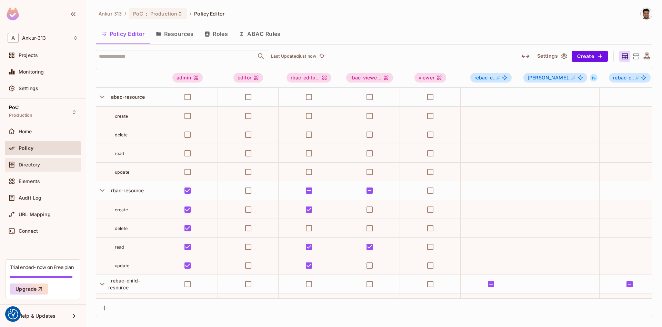
click at [26, 168] on div "Directory" at bounding box center [43, 164] width 71 height 8
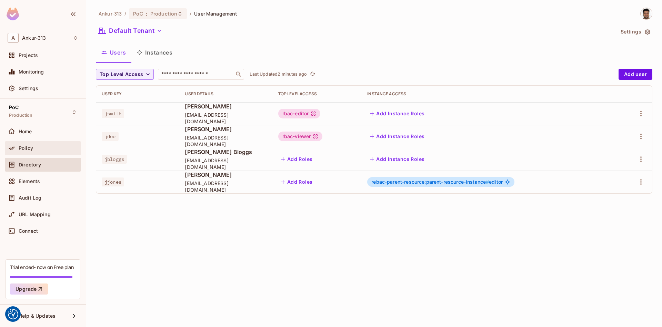
click at [36, 142] on div "Policy" at bounding box center [43, 148] width 76 height 14
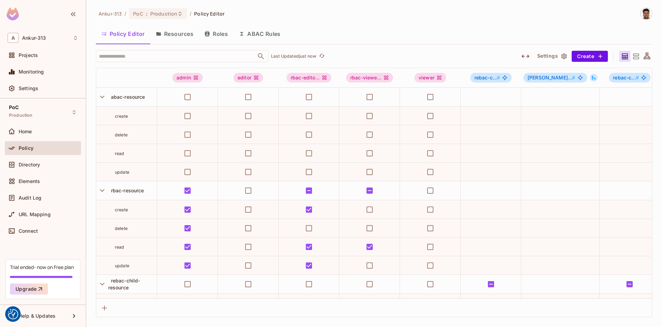
click at [18, 91] on div at bounding box center [13, 88] width 11 height 8
